Goal: Transaction & Acquisition: Purchase product/service

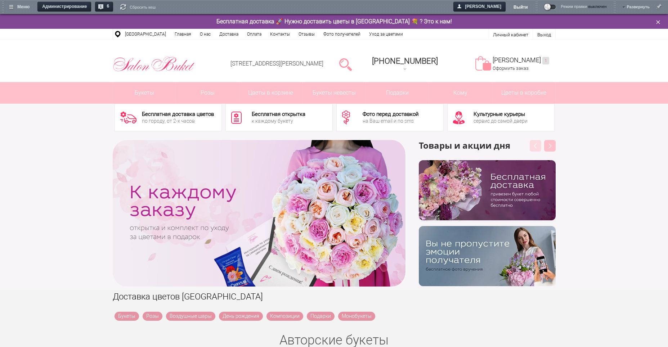
click at [519, 5] on link "Выйти" at bounding box center [521, 7] width 14 height 11
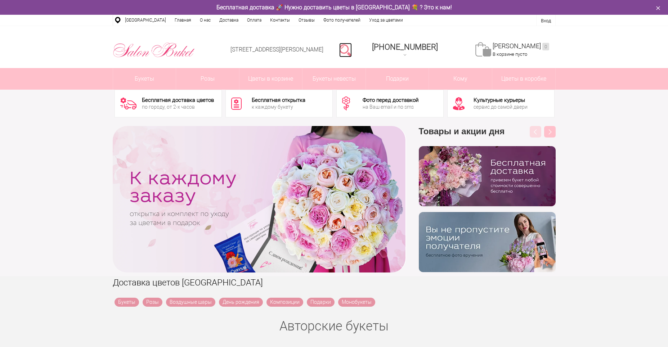
click at [352, 53] on link at bounding box center [345, 50] width 13 height 14
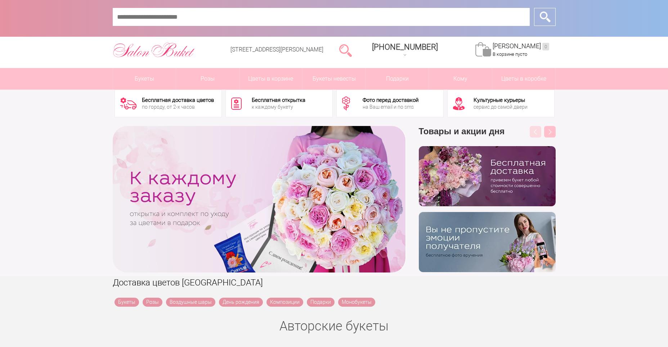
click at [621, 224] on div "‹ › Previous Товары и акции дня бесплатно Next" at bounding box center [334, 199] width 668 height 154
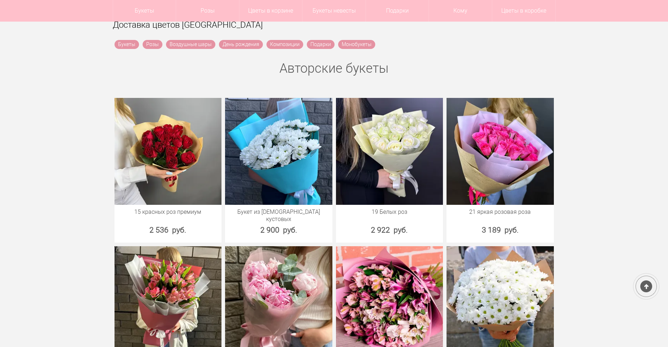
scroll to position [252, 0]
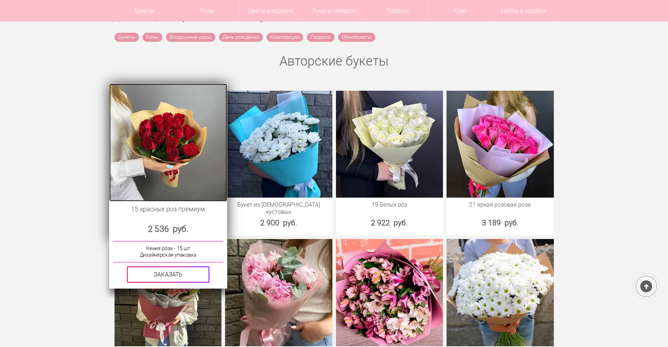
click at [183, 187] on img at bounding box center [168, 142] width 118 height 118
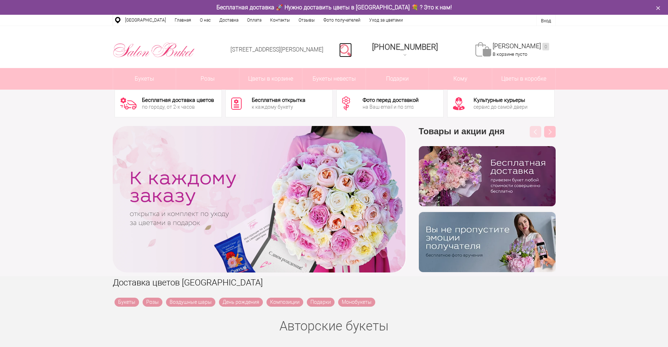
click at [352, 44] on link at bounding box center [345, 50] width 13 height 14
click at [350, 44] on div at bounding box center [345, 50] width 18 height 14
click at [352, 44] on link at bounding box center [345, 50] width 13 height 14
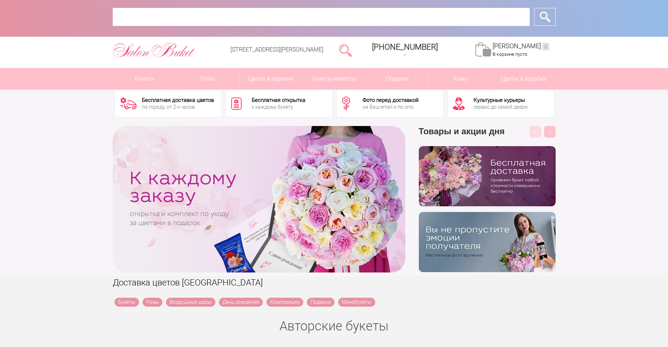
click at [270, 22] on input "text" at bounding box center [321, 17] width 417 height 18
